Goal: Task Accomplishment & Management: Use online tool/utility

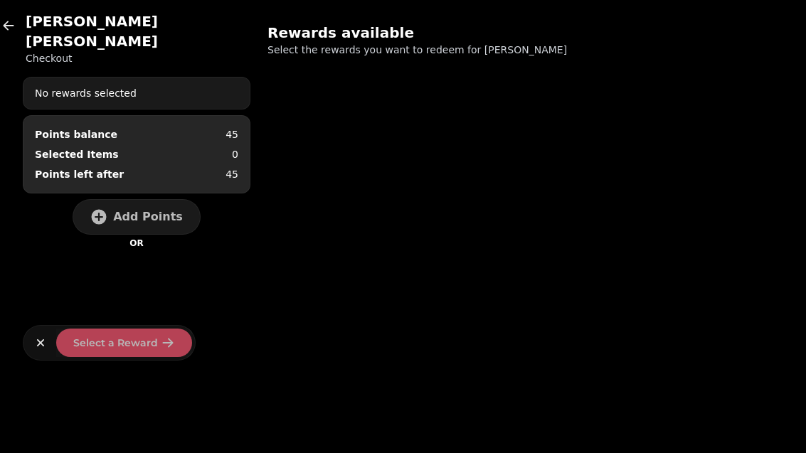
click at [21, 25] on button "button" at bounding box center [8, 25] width 28 height 28
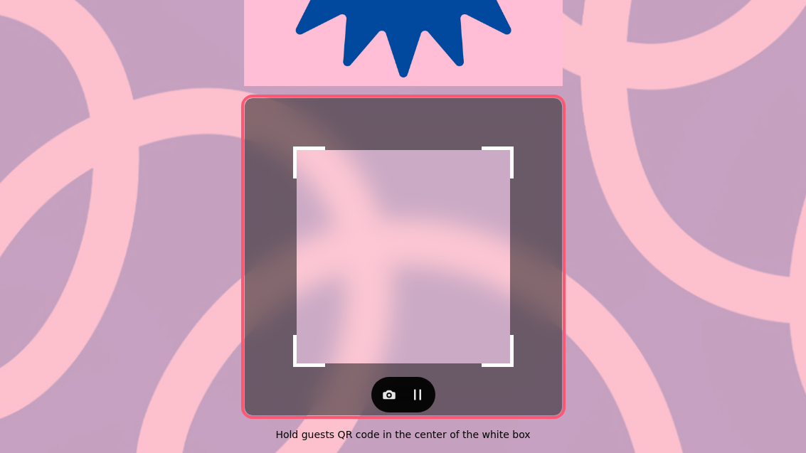
scroll to position [293, 0]
click at [398, 392] on button "button" at bounding box center [389, 395] width 28 height 28
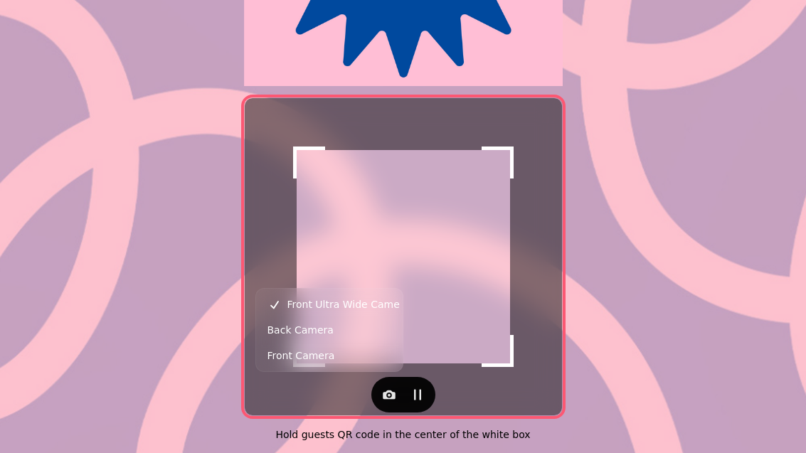
click at [339, 336] on button "Back Camera" at bounding box center [329, 330] width 141 height 26
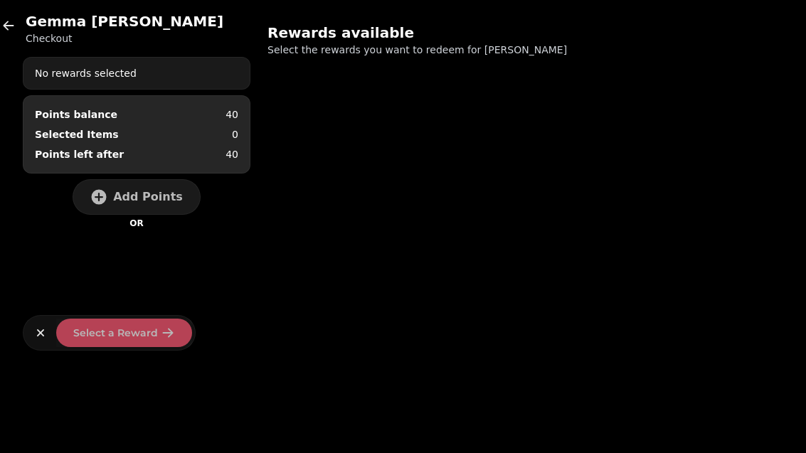
click at [160, 193] on span "Add Points" at bounding box center [148, 196] width 70 height 11
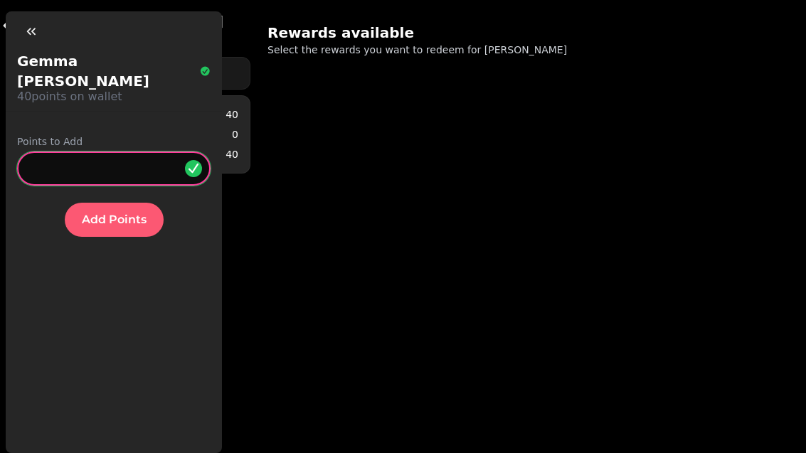
click at [122, 152] on input "*" at bounding box center [114, 169] width 194 height 34
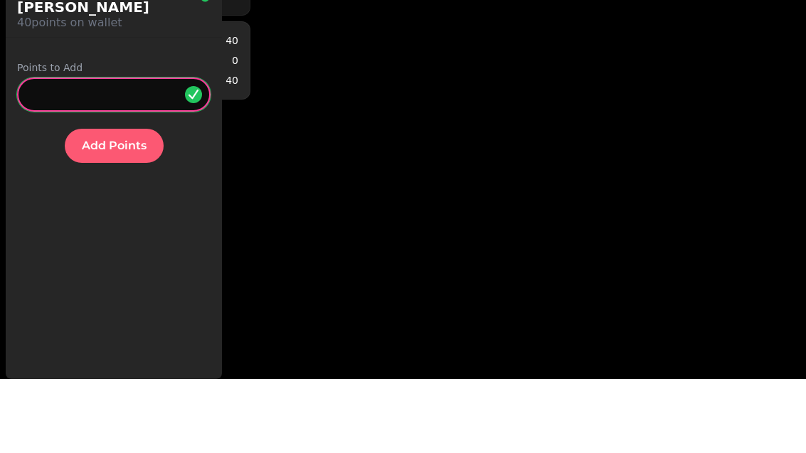
type input "*"
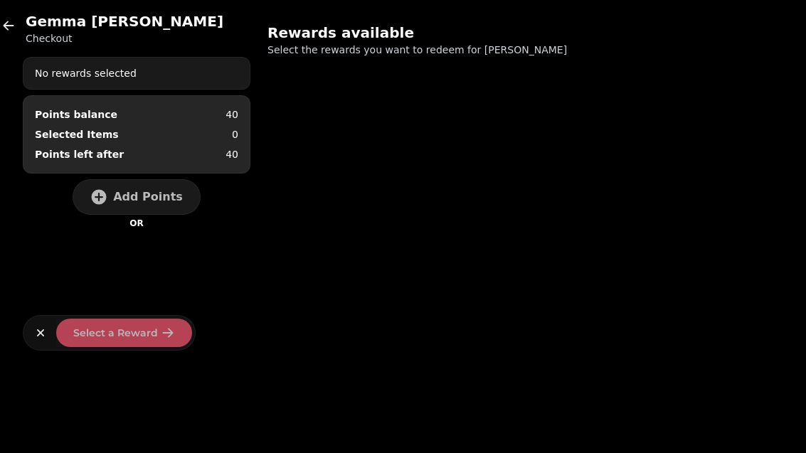
click at [147, 199] on span "Add Points" at bounding box center [148, 196] width 70 height 11
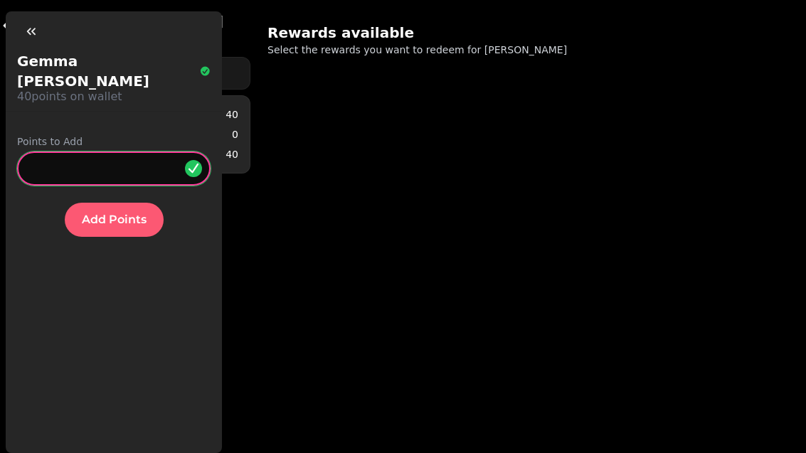
click at [110, 152] on input "*" at bounding box center [114, 169] width 194 height 34
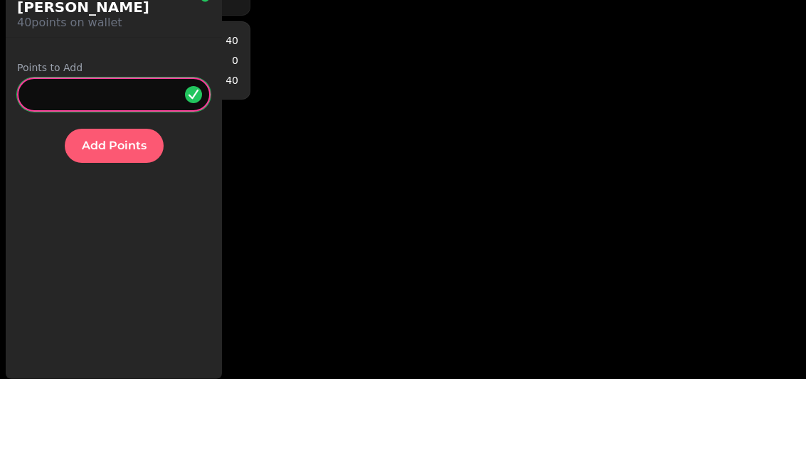
click at [110, 152] on input "*" at bounding box center [114, 169] width 194 height 34
click at [78, 152] on input "*" at bounding box center [114, 169] width 194 height 34
type input "**"
click at [123, 214] on span "Add Points" at bounding box center [114, 219] width 65 height 11
